Goal: Transaction & Acquisition: Purchase product/service

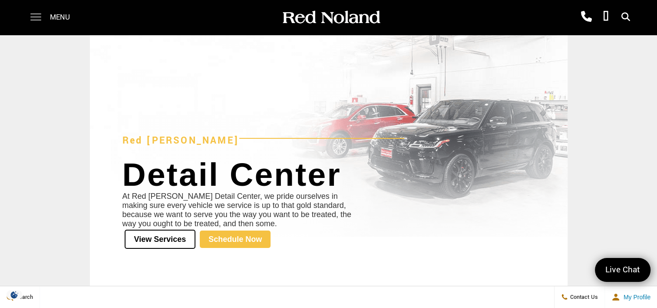
click at [36, 14] on span at bounding box center [35, 13] width 11 height 1
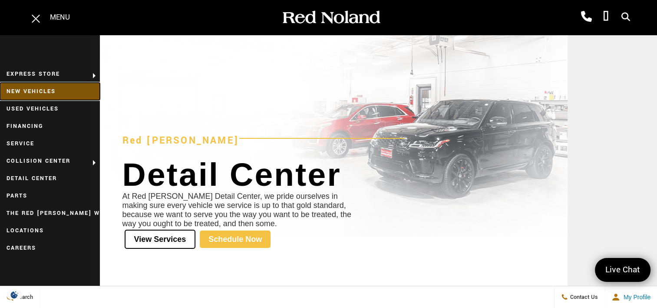
click at [35, 89] on link "New Vehicles" at bounding box center [50, 91] width 100 height 17
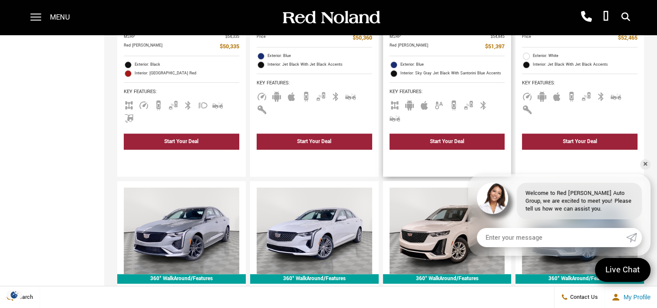
scroll to position [695, 0]
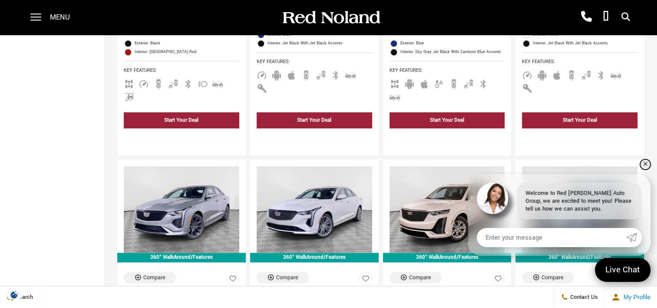
click at [643, 164] on link "✕" at bounding box center [645, 164] width 10 height 10
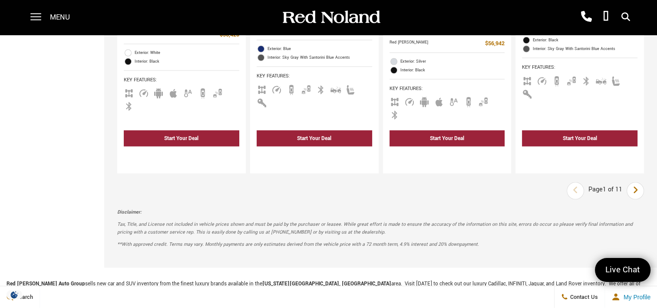
scroll to position [1651, 0]
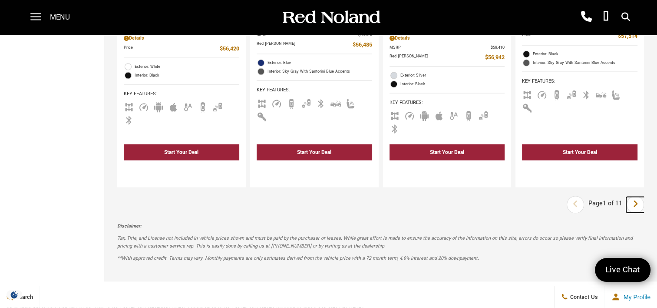
click at [639, 197] on icon "next page" at bounding box center [636, 204] width 6 height 14
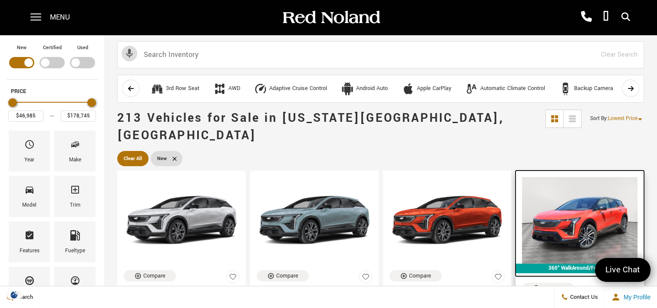
click at [600, 207] on img at bounding box center [580, 220] width 116 height 86
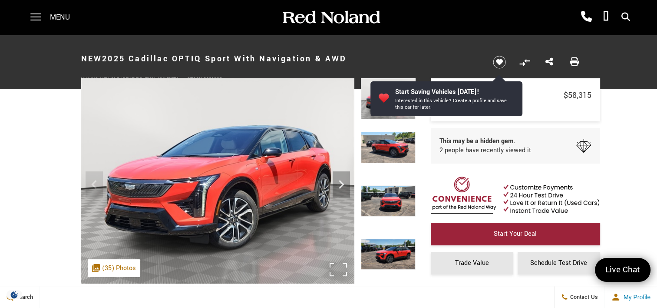
click at [238, 172] on img at bounding box center [217, 180] width 273 height 205
